Goal: Find specific page/section: Find specific page/section

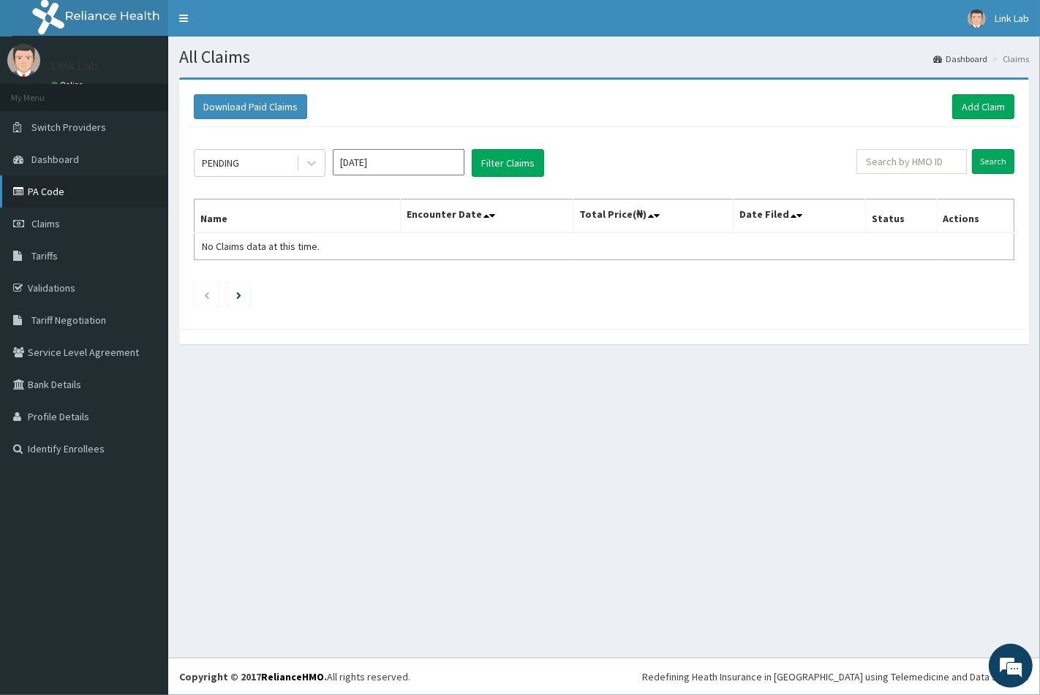
click at [56, 193] on link "PA Code" at bounding box center [84, 192] width 168 height 32
click at [57, 186] on link "PA Code" at bounding box center [84, 192] width 168 height 32
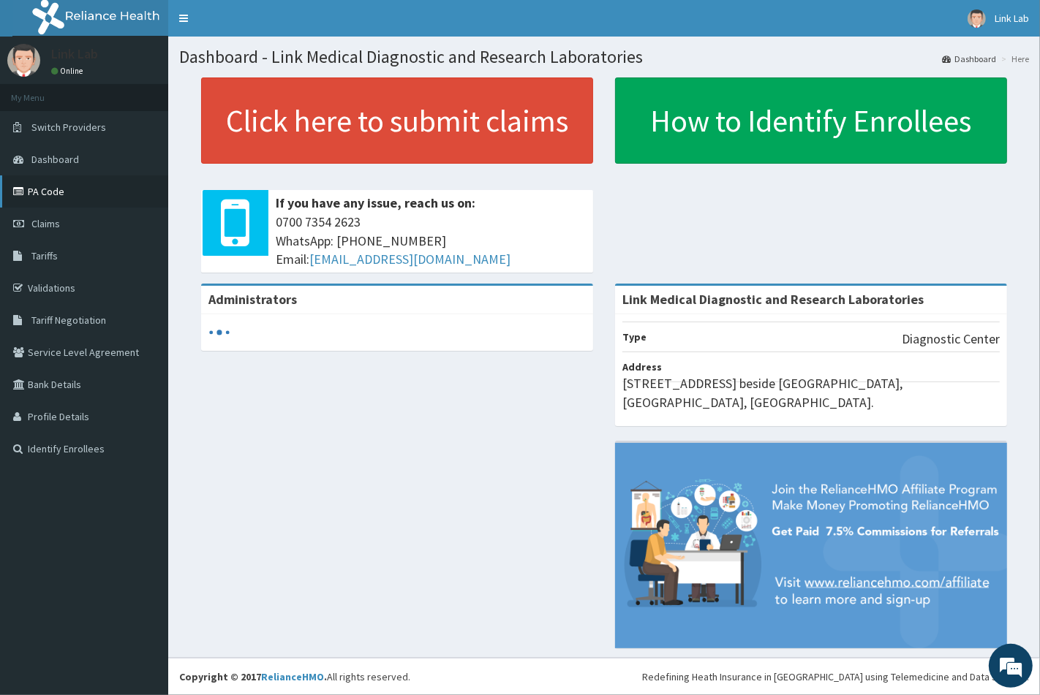
click at [56, 194] on link "PA Code" at bounding box center [84, 192] width 168 height 32
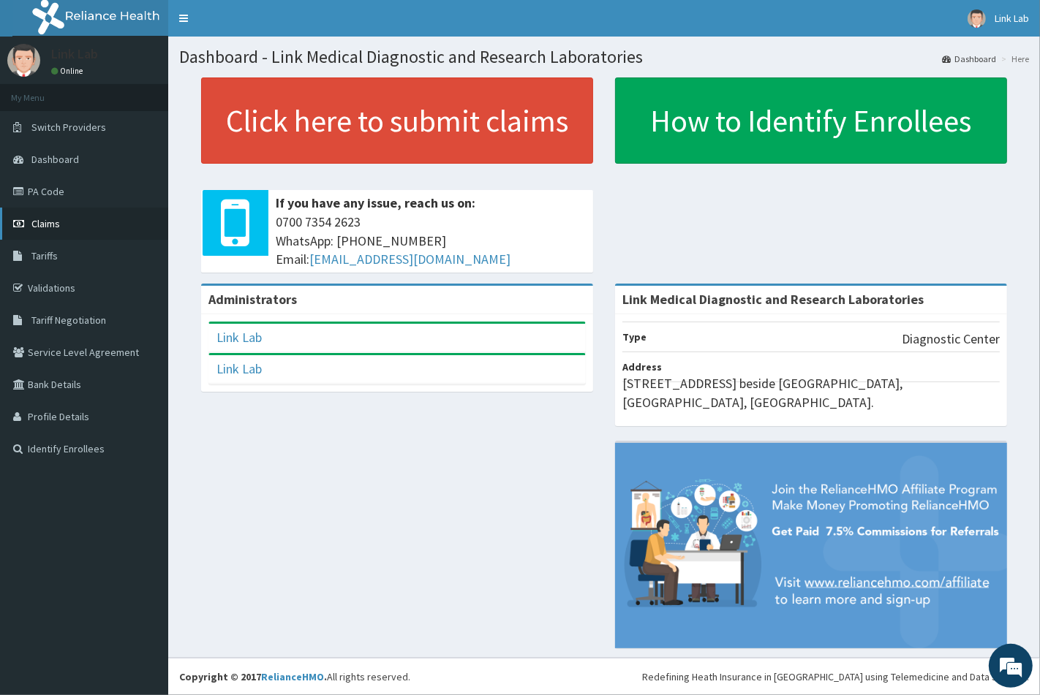
click at [55, 225] on span "Claims" at bounding box center [45, 223] width 29 height 13
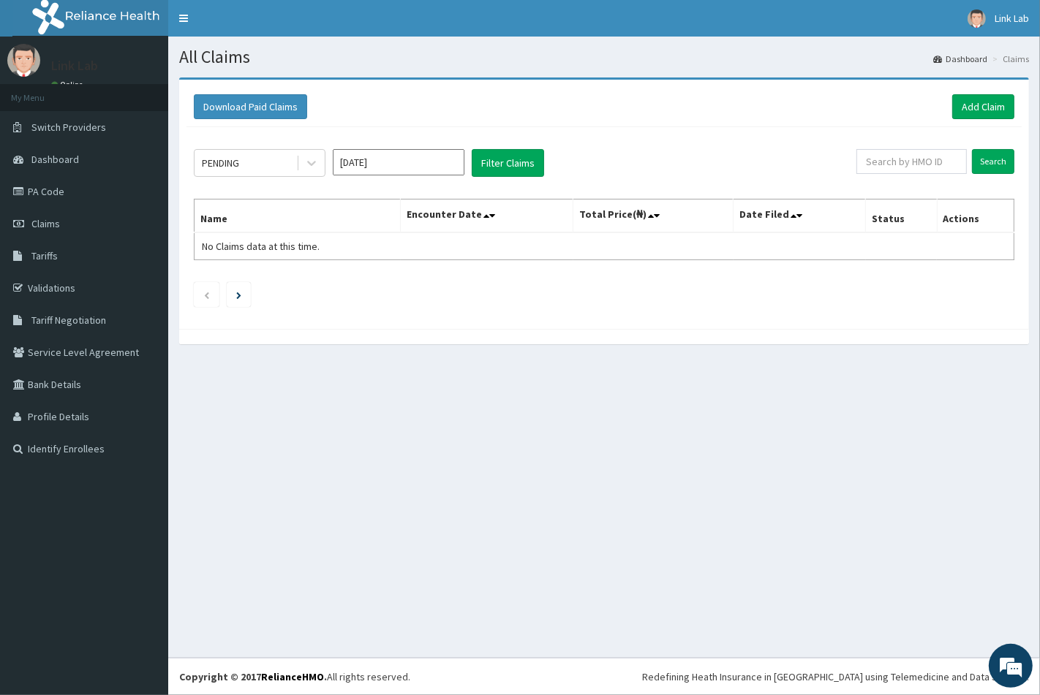
click at [49, 192] on link "PA Code" at bounding box center [84, 192] width 168 height 32
